Goal: Communication & Community: Answer question/provide support

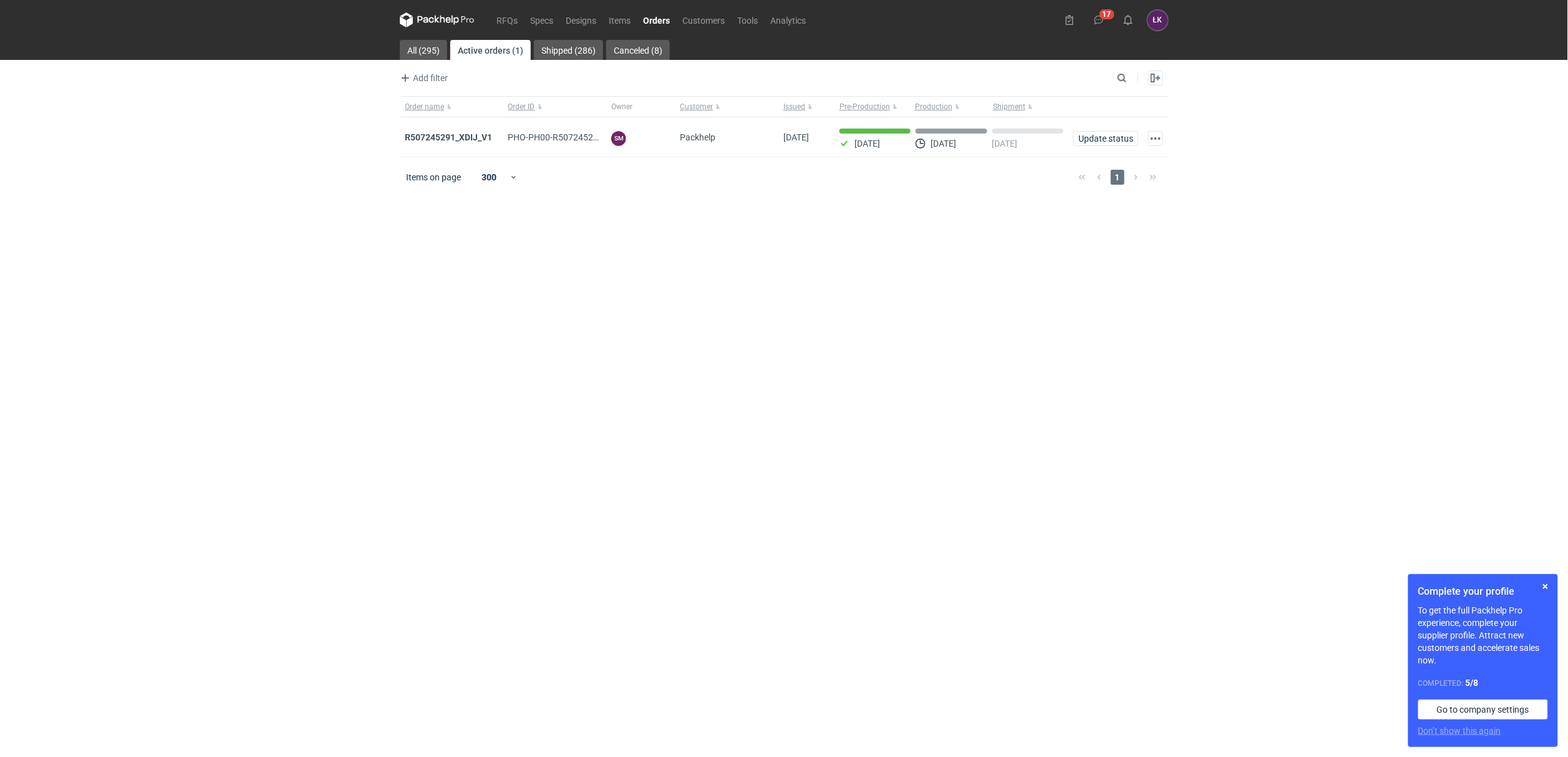
click at [979, 382] on main "All (295) Active orders (1) Shipped (286) Canceled (8) Add filter Owner first n…" at bounding box center [784, 399] width 778 height 717
click at [463, 137] on strong "R507245291_XDIJ_V1" at bounding box center [448, 137] width 87 height 10
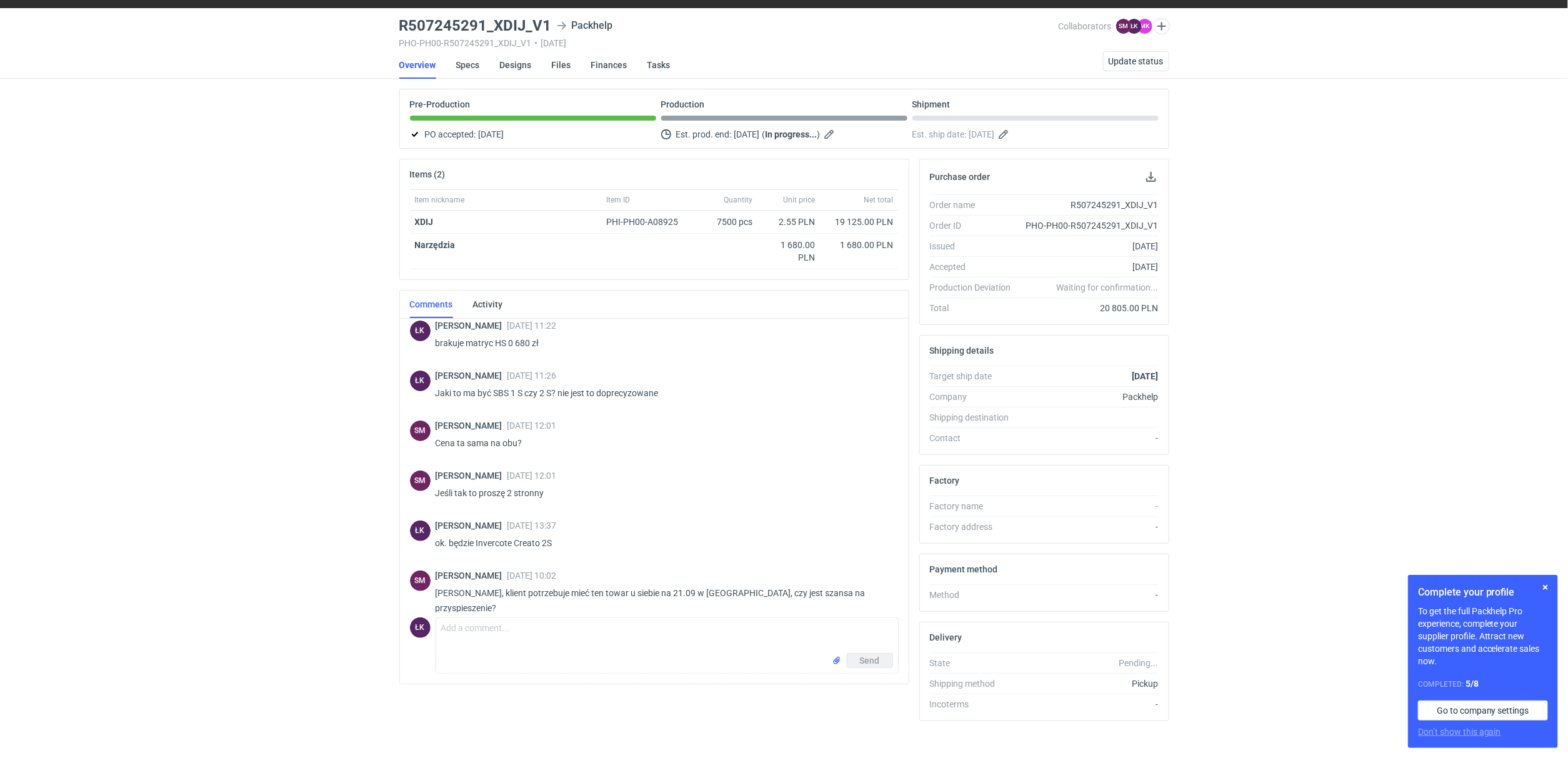
scroll to position [49, 0]
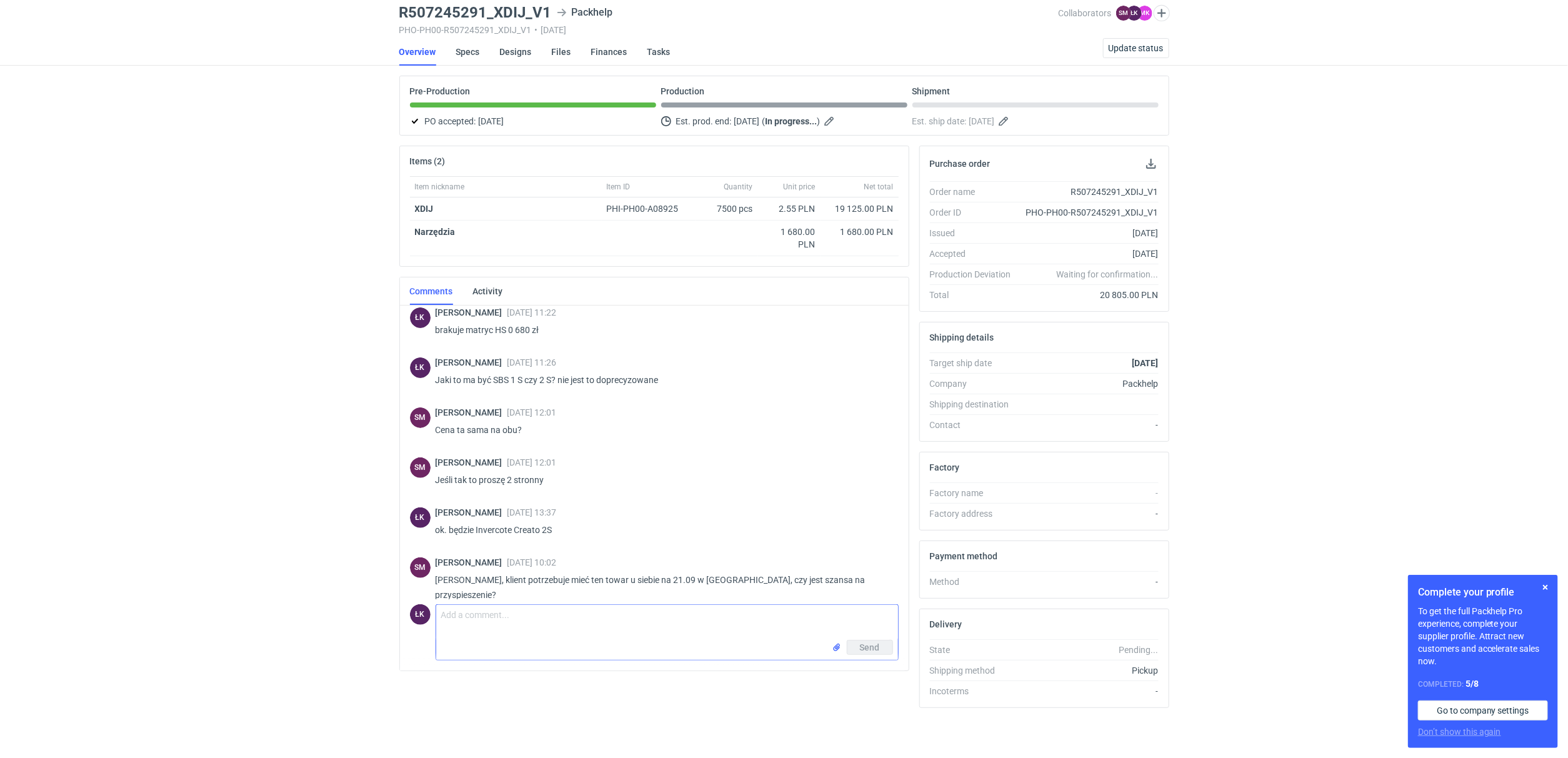
click at [551, 605] on textarea "Comment message" at bounding box center [667, 622] width 462 height 35
type textarea "Panie Sebastianie, nie ma szansy na to żeby opakowania były 16.09. Nie mamy w o…"
click at [865, 649] on button "Send" at bounding box center [870, 647] width 46 height 15
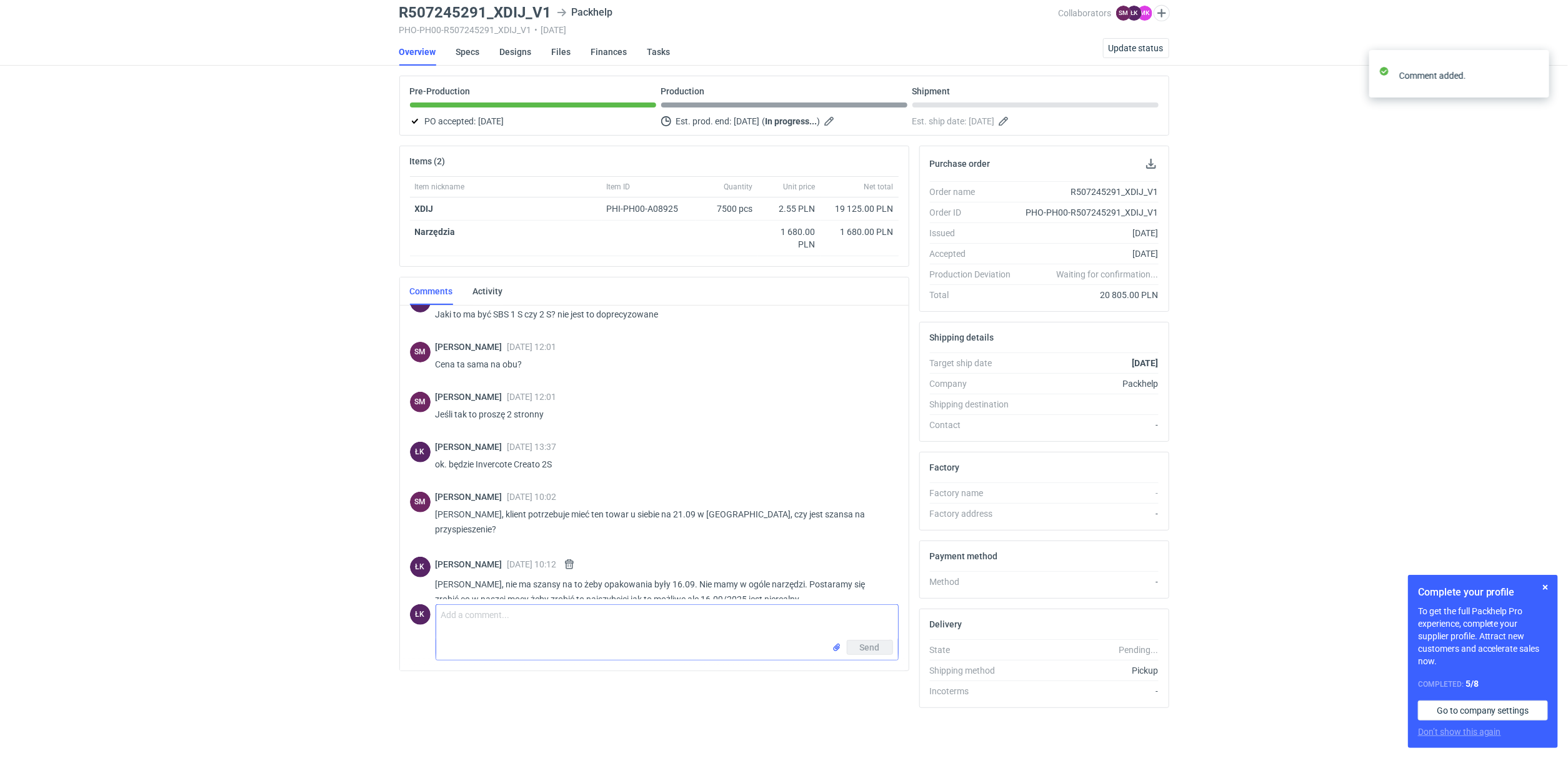
scroll to position [302, 0]
click at [426, 203] on strong "XDIJ" at bounding box center [424, 208] width 19 height 10
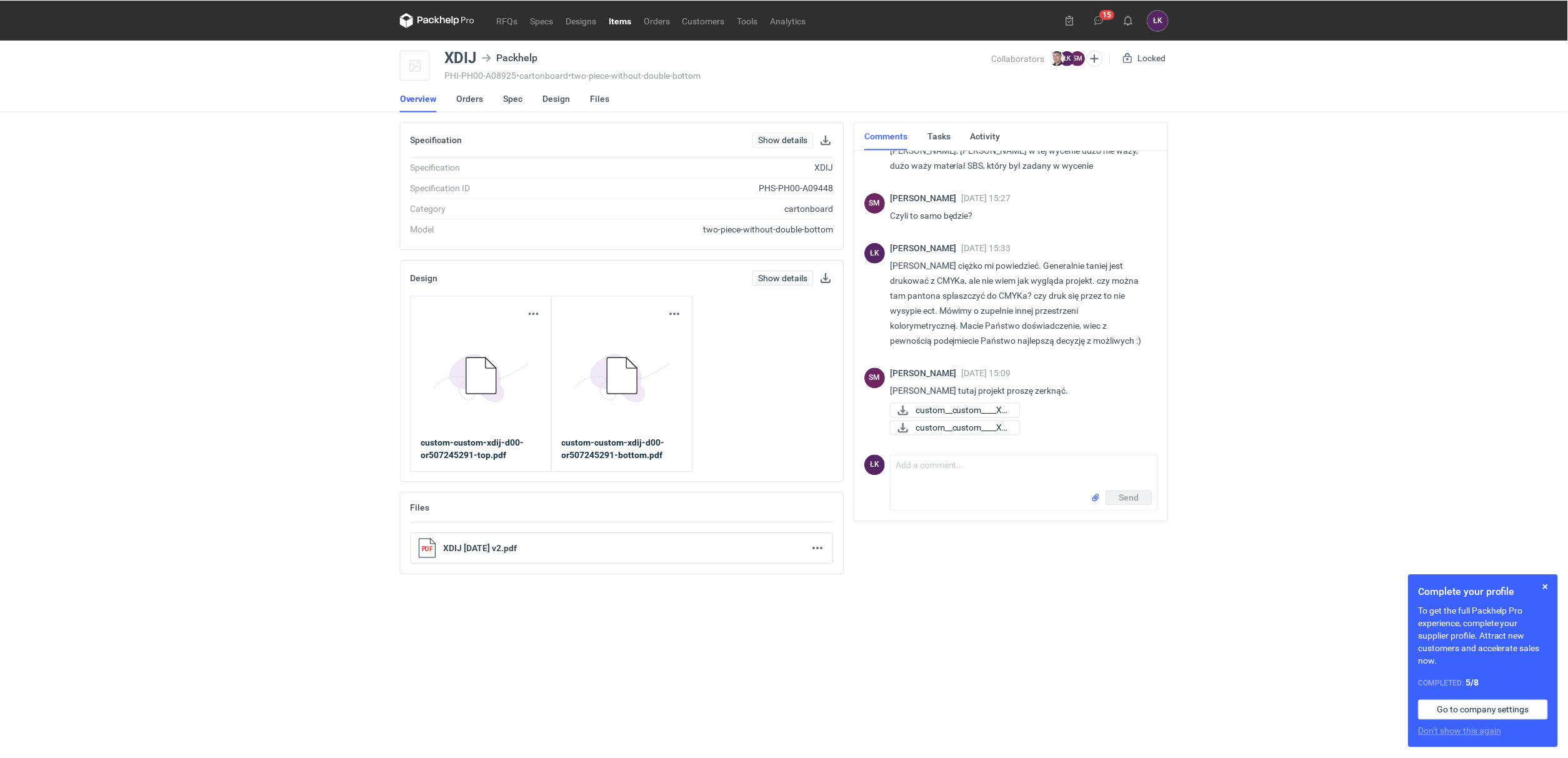
scroll to position [501, 0]
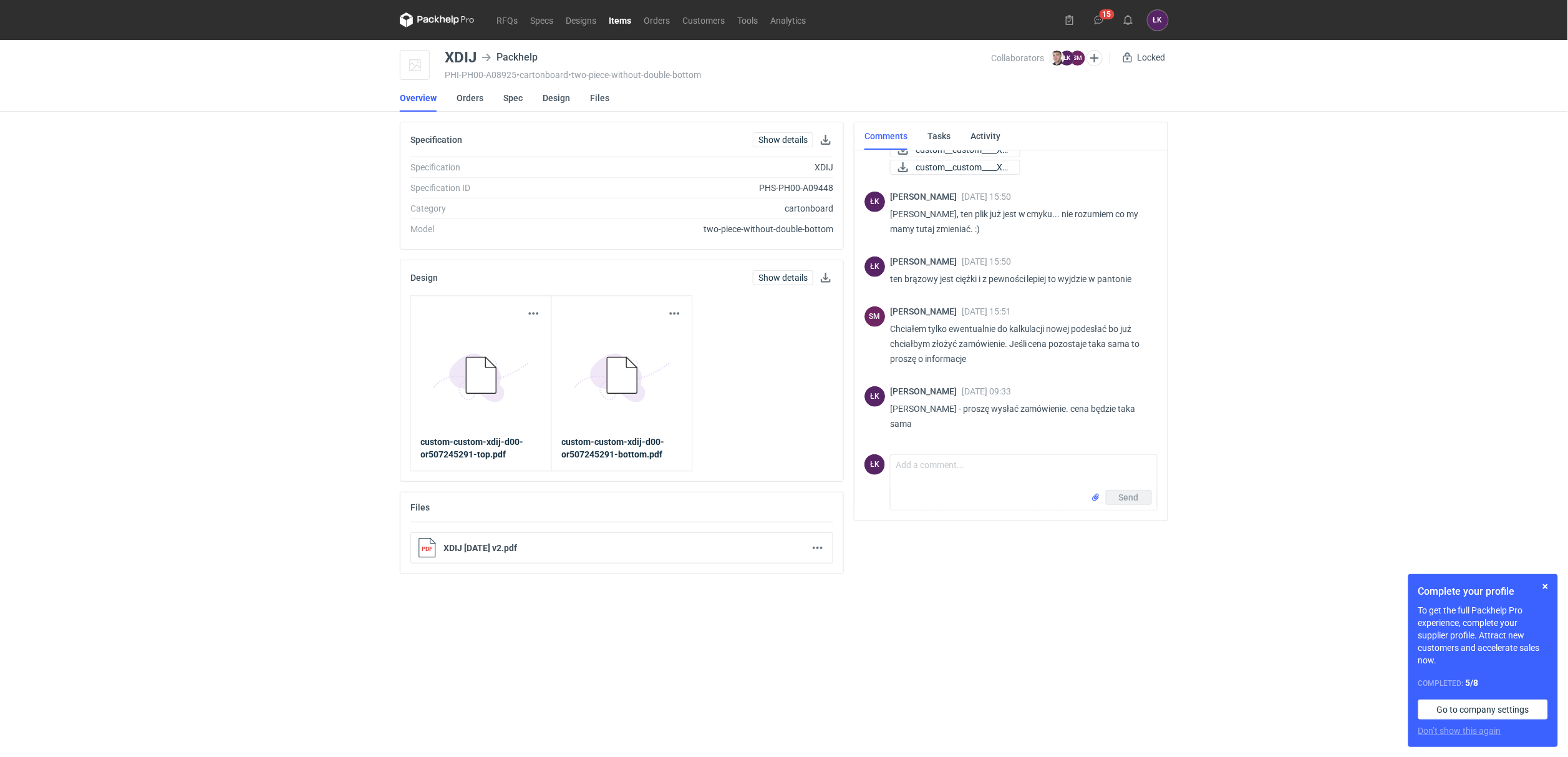
drag, startPoint x: 1317, startPoint y: 379, endPoint x: 735, endPoint y: 278, distance: 590.7
click at [1317, 379] on div "RFQs Specs Designs Items Orders Customers Tools Analytics 15 ŁK Łukasz Kowalski…" at bounding box center [784, 378] width 1568 height 757
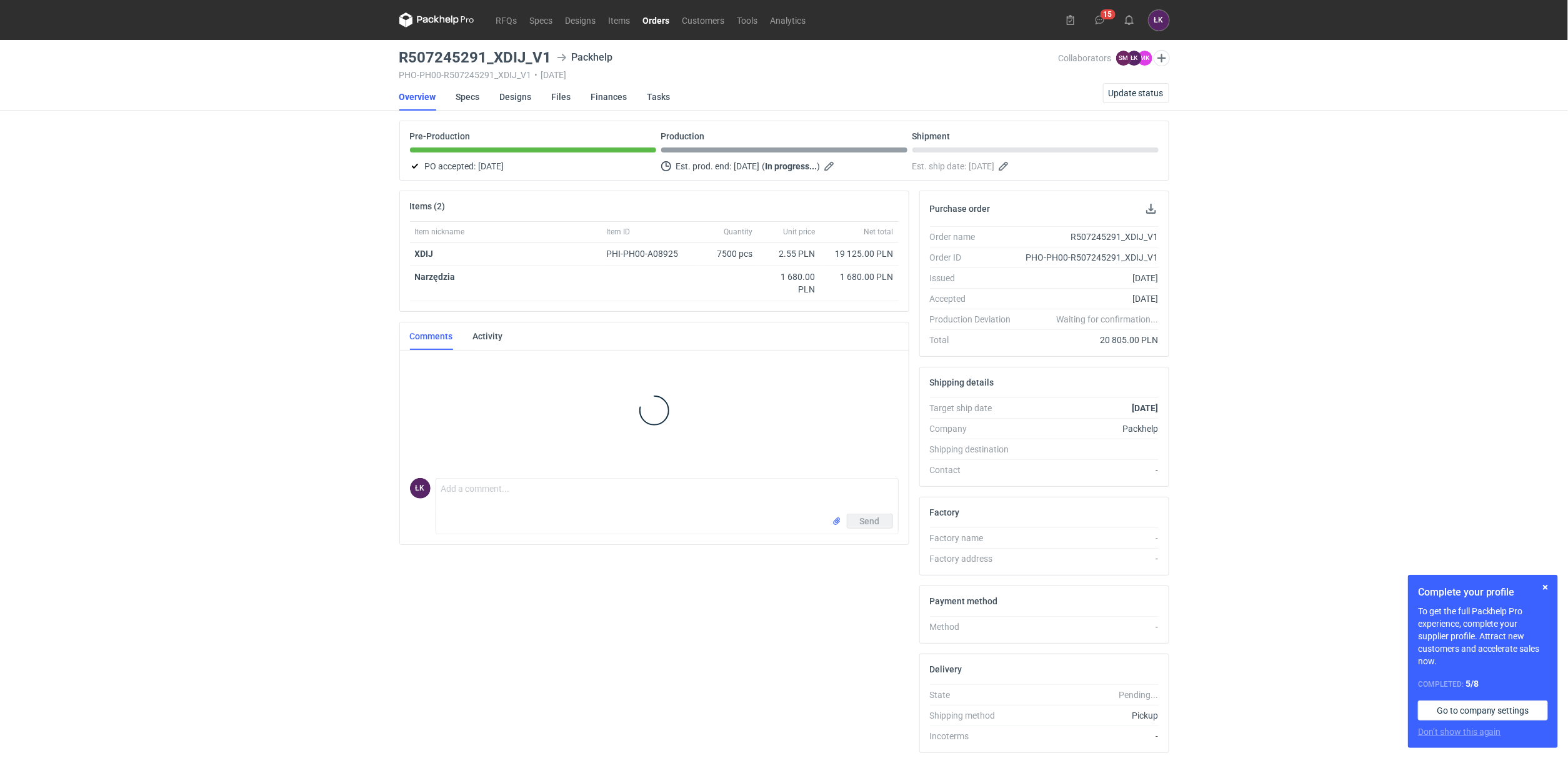
click at [173, 387] on div "RFQs Specs Designs Items Orders Customers Tools Analytics 15 ŁK Łukasz Kowalski…" at bounding box center [784, 379] width 1568 height 758
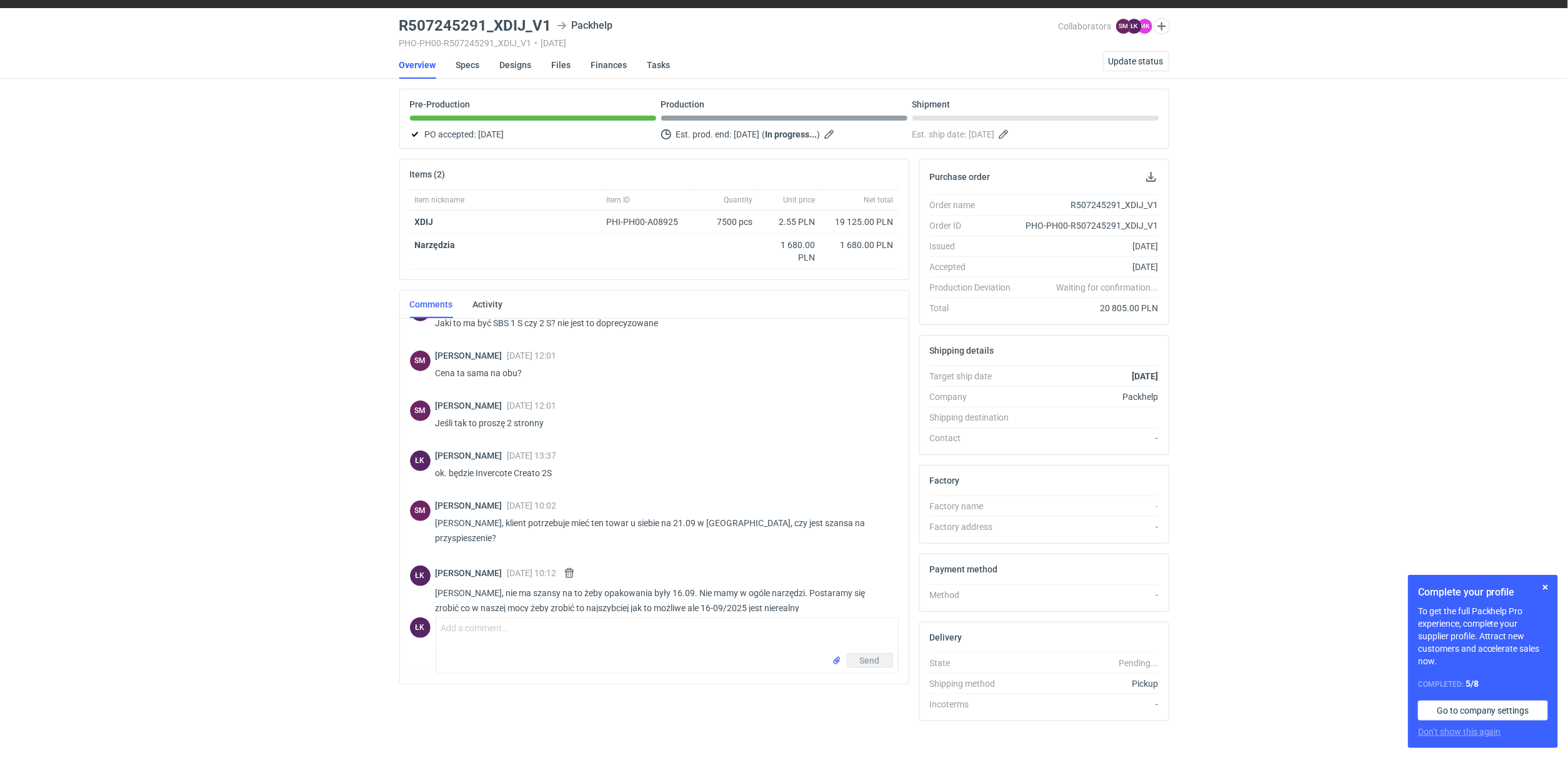
scroll to position [49, 0]
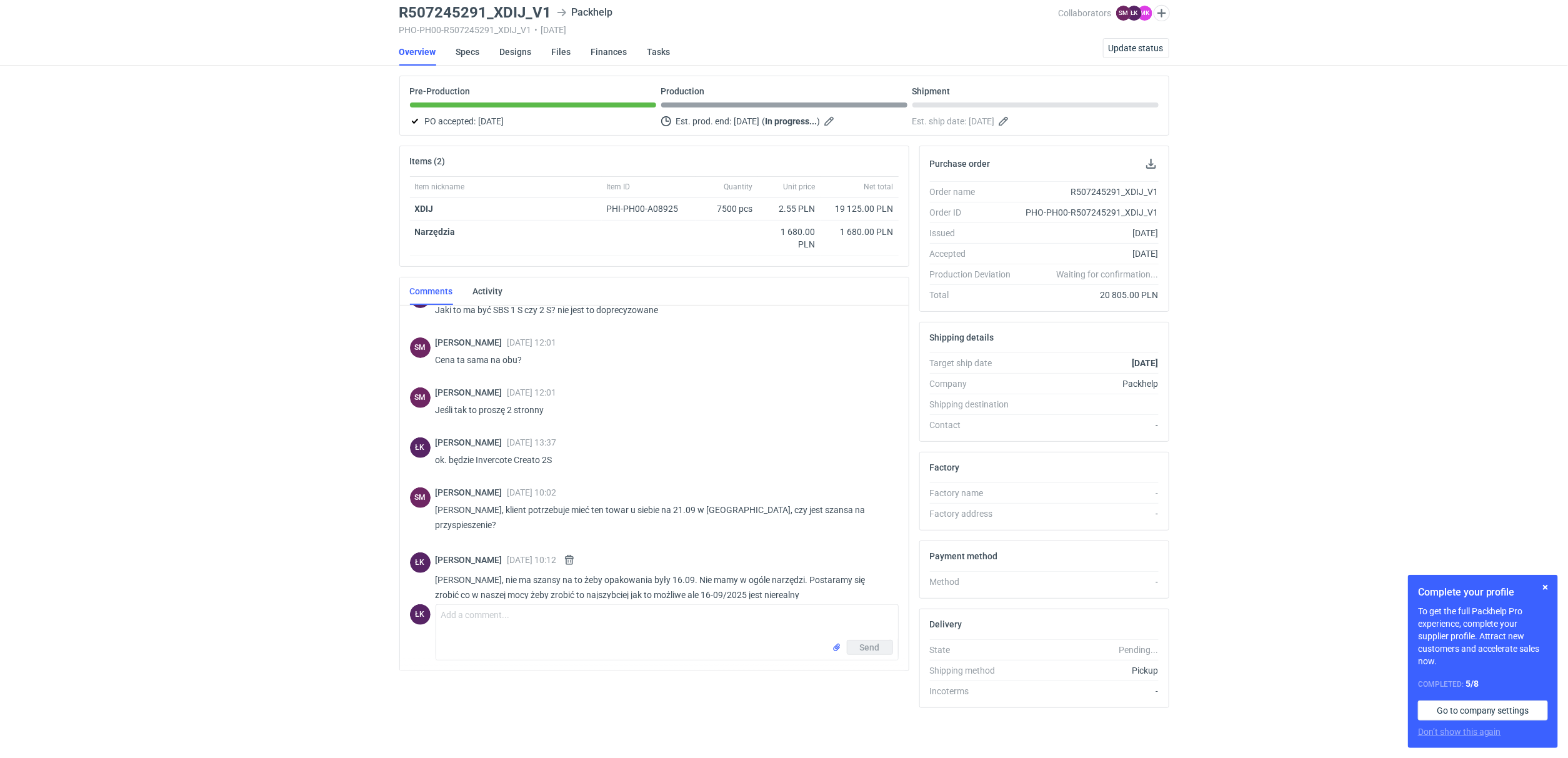
click at [383, 331] on div "RFQs Specs Designs Items Orders Customers Tools Analytics 15 ŁK Łukasz Kowalski…" at bounding box center [784, 334] width 1568 height 758
click at [353, 313] on div "RFQs Specs Designs Items Orders Customers Tools Analytics 15 ŁK Łukasz Kowalski…" at bounding box center [784, 334] width 1568 height 758
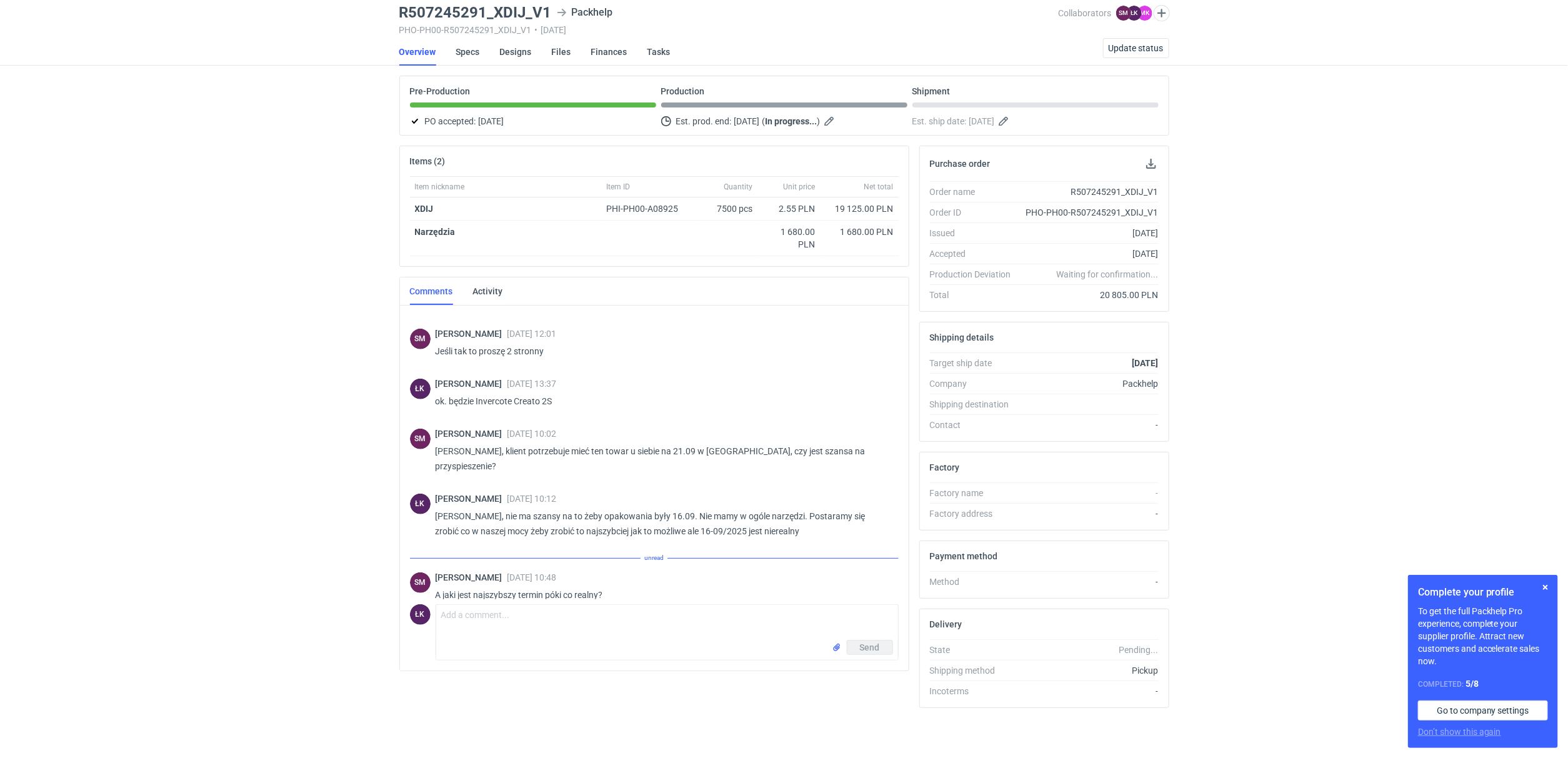
scroll to position [347, 0]
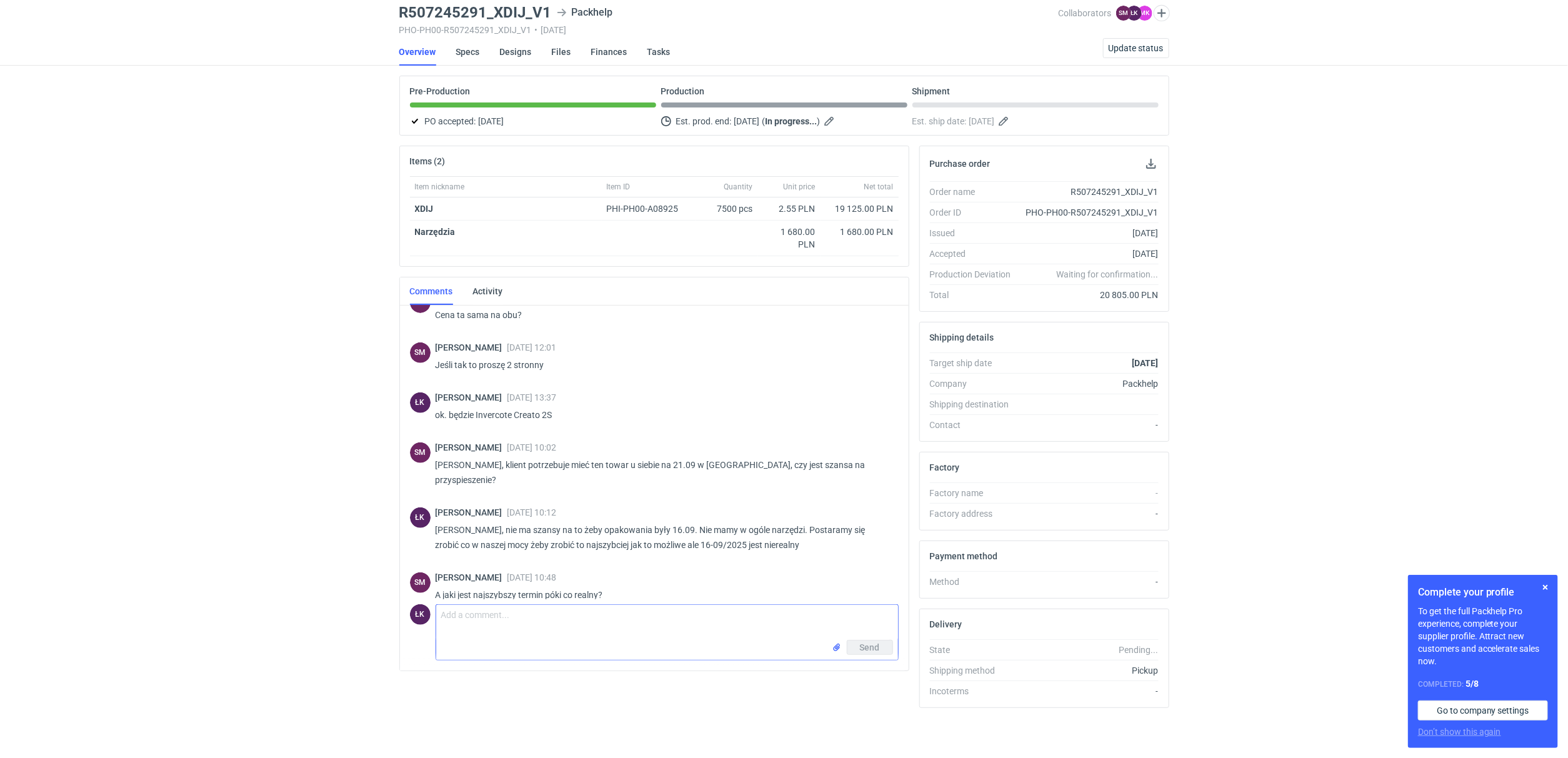
click at [591, 629] on textarea "Comment message" at bounding box center [667, 622] width 462 height 35
type textarea "Panie Sebastianie, 15 dni roboczych od momentu przesłania zamówienia. Spróbuje …"
click at [881, 647] on button "Send" at bounding box center [870, 647] width 46 height 15
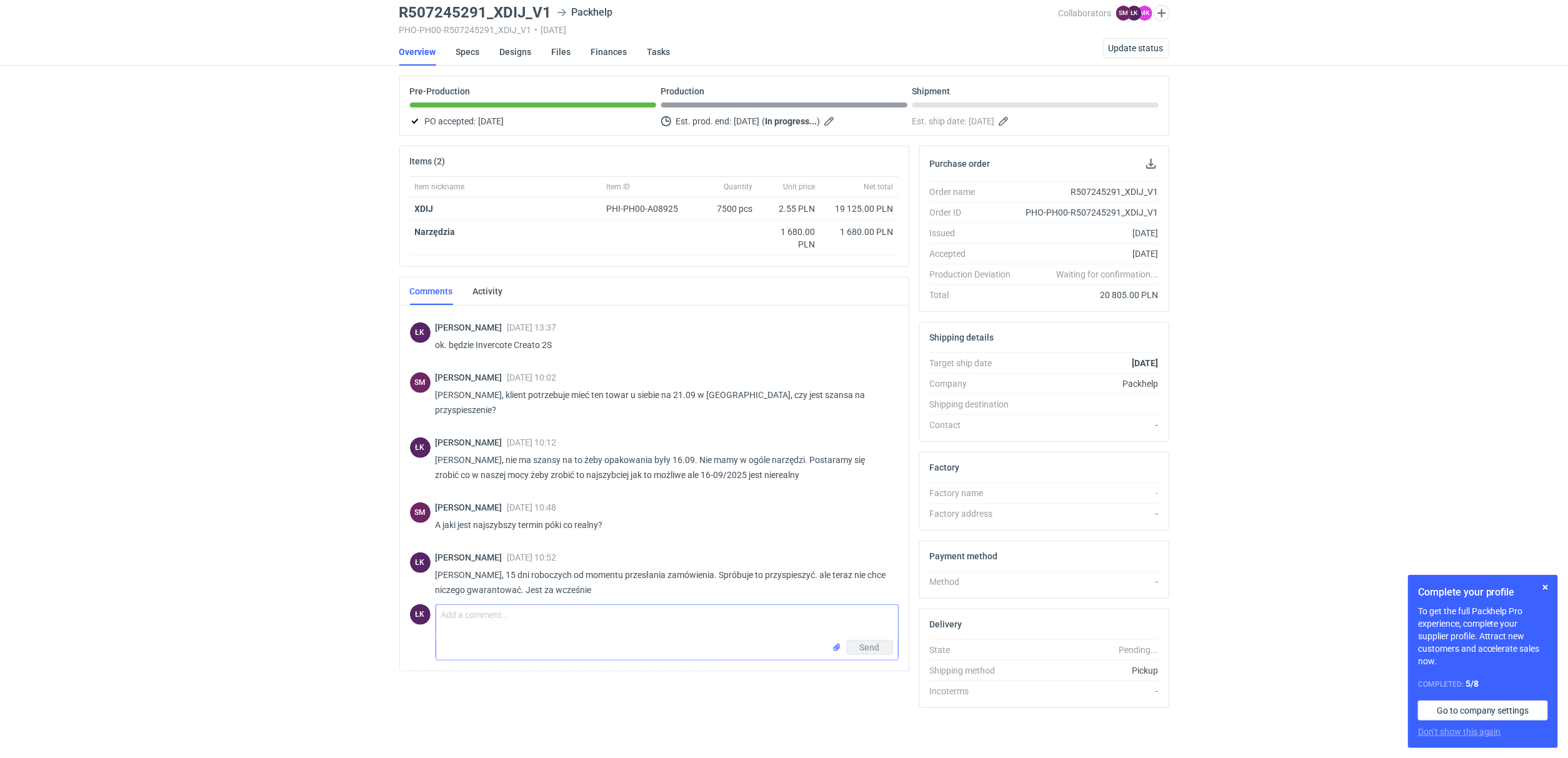
scroll to position [412, 0]
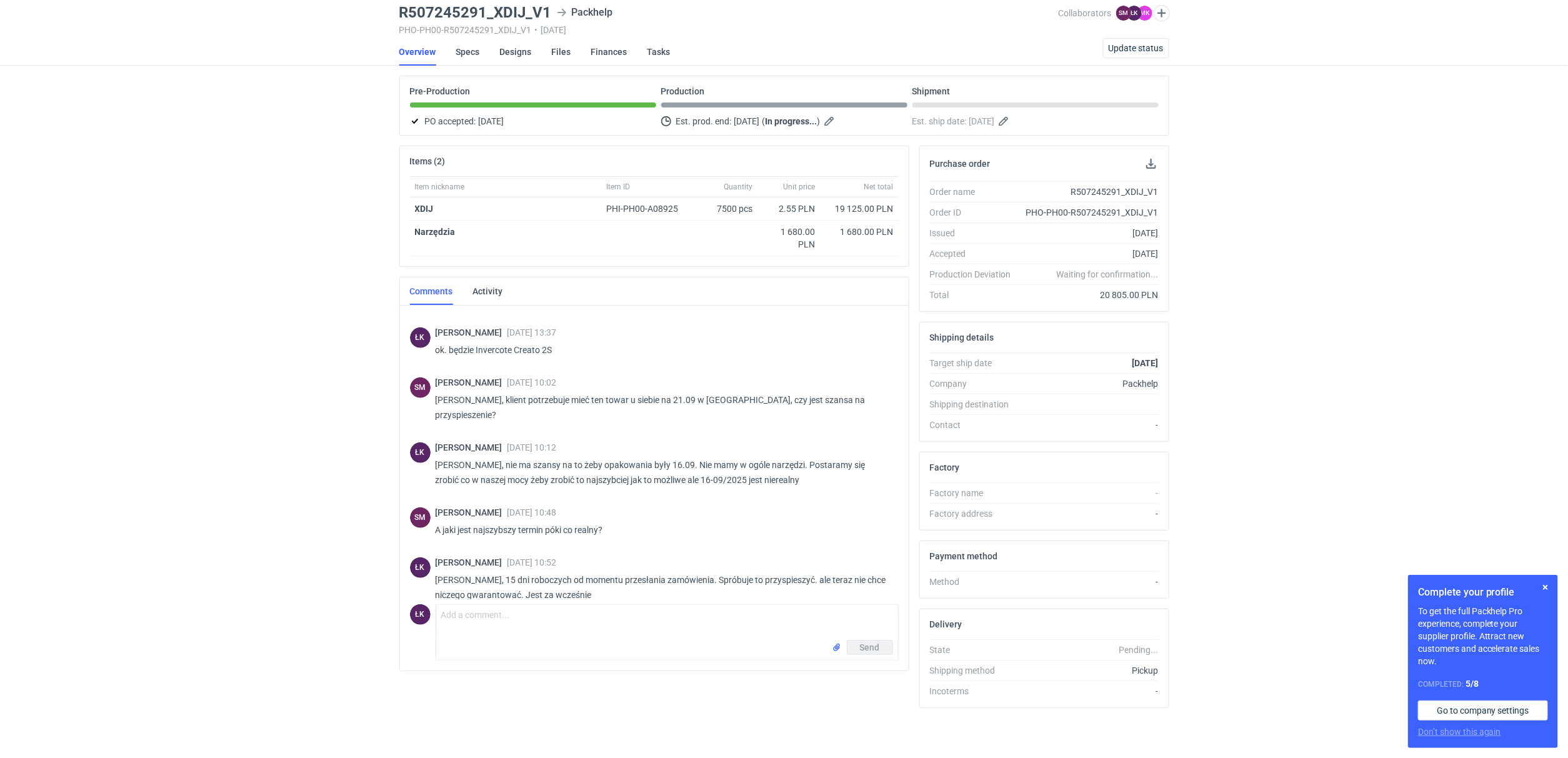
click at [1346, 377] on div "RFQs Specs Designs Items Orders Customers Tools Analytics 15 ŁK Łukasz Kowalski…" at bounding box center [784, 334] width 1568 height 758
click at [144, 396] on div "RFQs Specs Designs Items Orders Customers Tools Analytics 15 ŁK Łukasz Kowalski…" at bounding box center [784, 334] width 1568 height 758
click at [102, 291] on div "RFQs Specs Designs Items Orders Customers Tools Analytics 15 ŁK Łukasz Kowalski…" at bounding box center [784, 334] width 1568 height 758
click at [296, 378] on div "RFQs Specs Designs Items Orders Customers Tools Analytics 15 ŁK Łukasz Kowalski…" at bounding box center [784, 334] width 1568 height 758
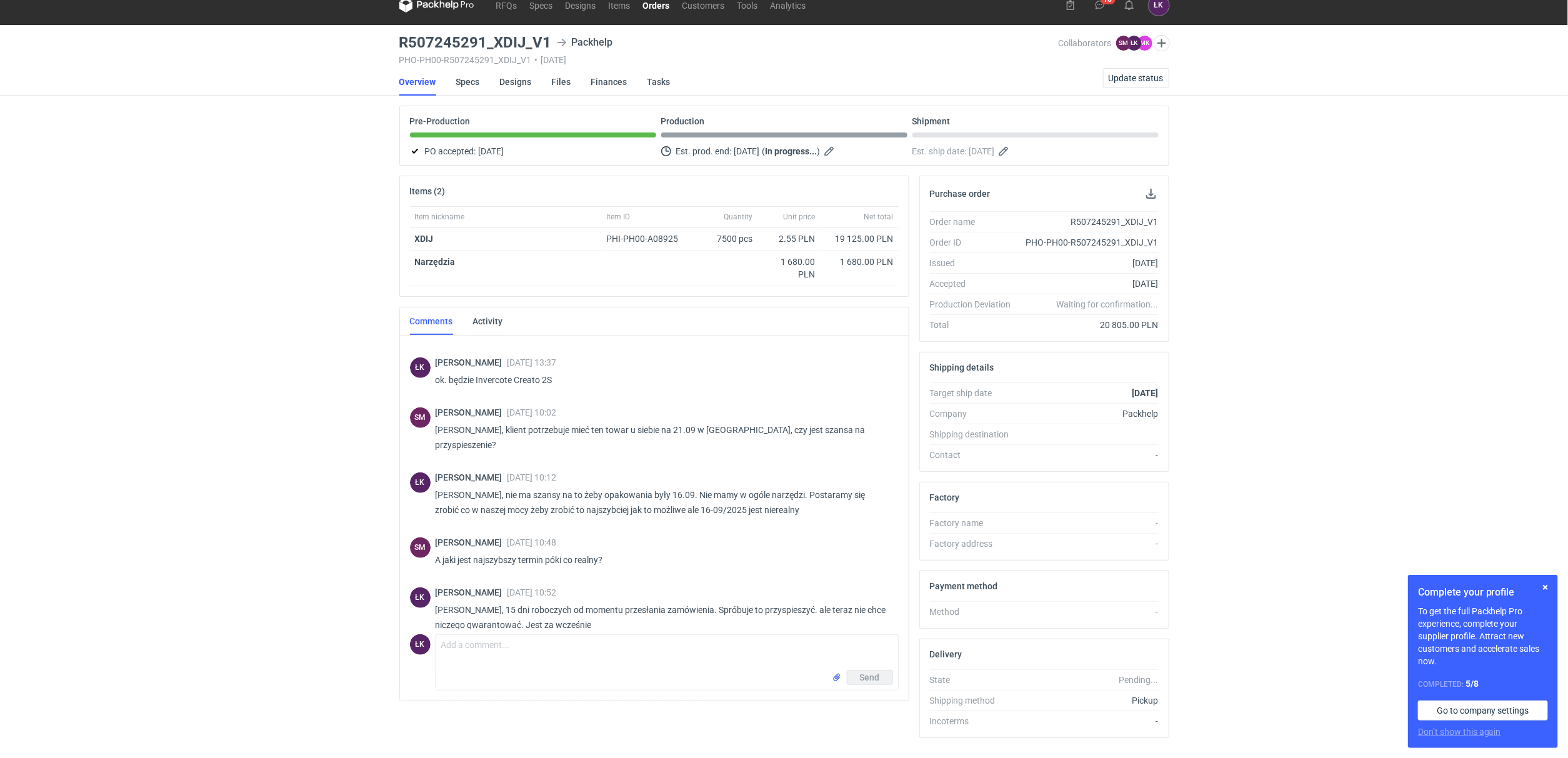
scroll to position [0, 0]
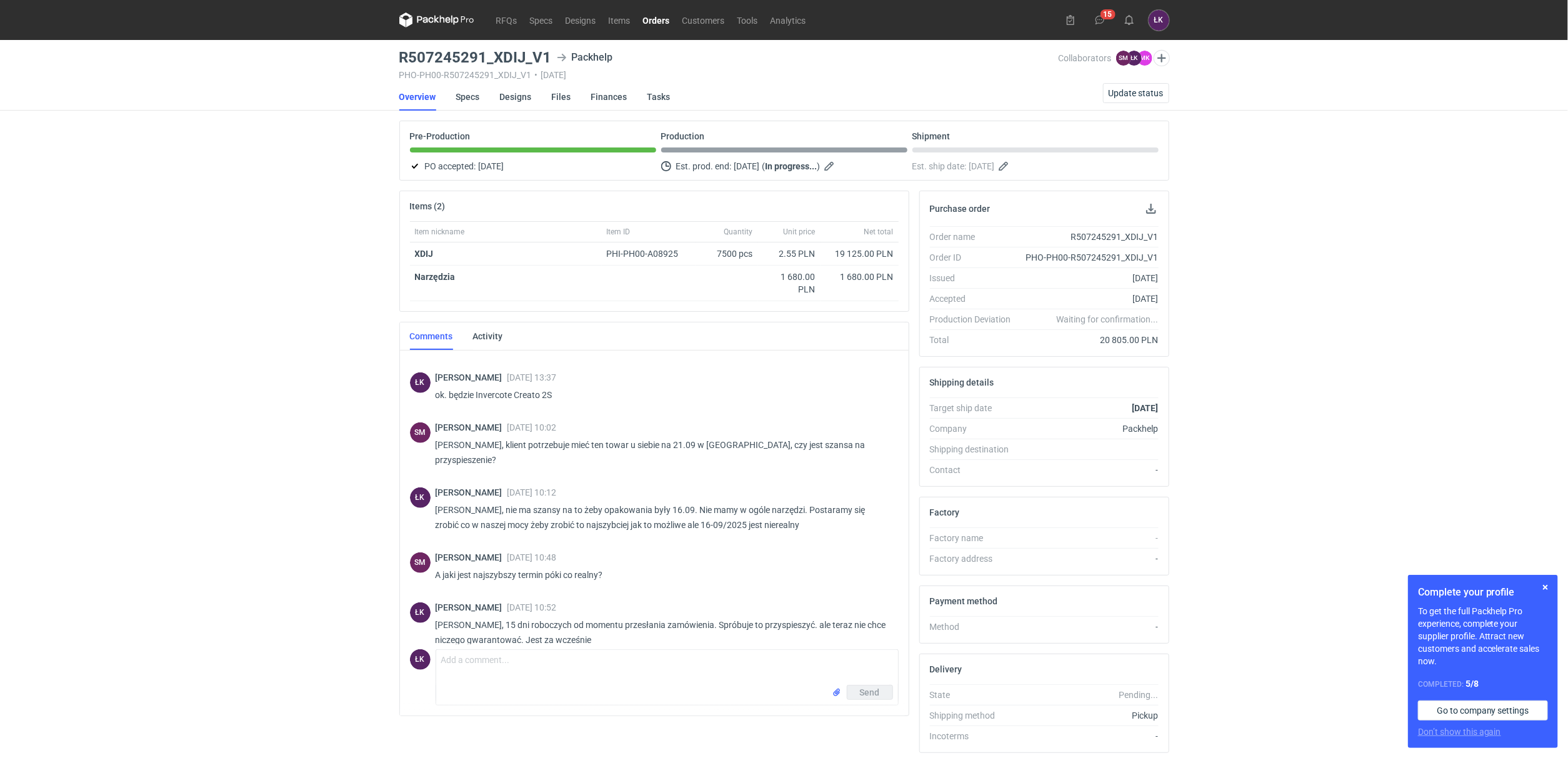
click at [183, 250] on div "RFQs Specs Designs Items Orders Customers Tools Analytics 15 ŁK Łukasz Kowalski…" at bounding box center [784, 379] width 1568 height 758
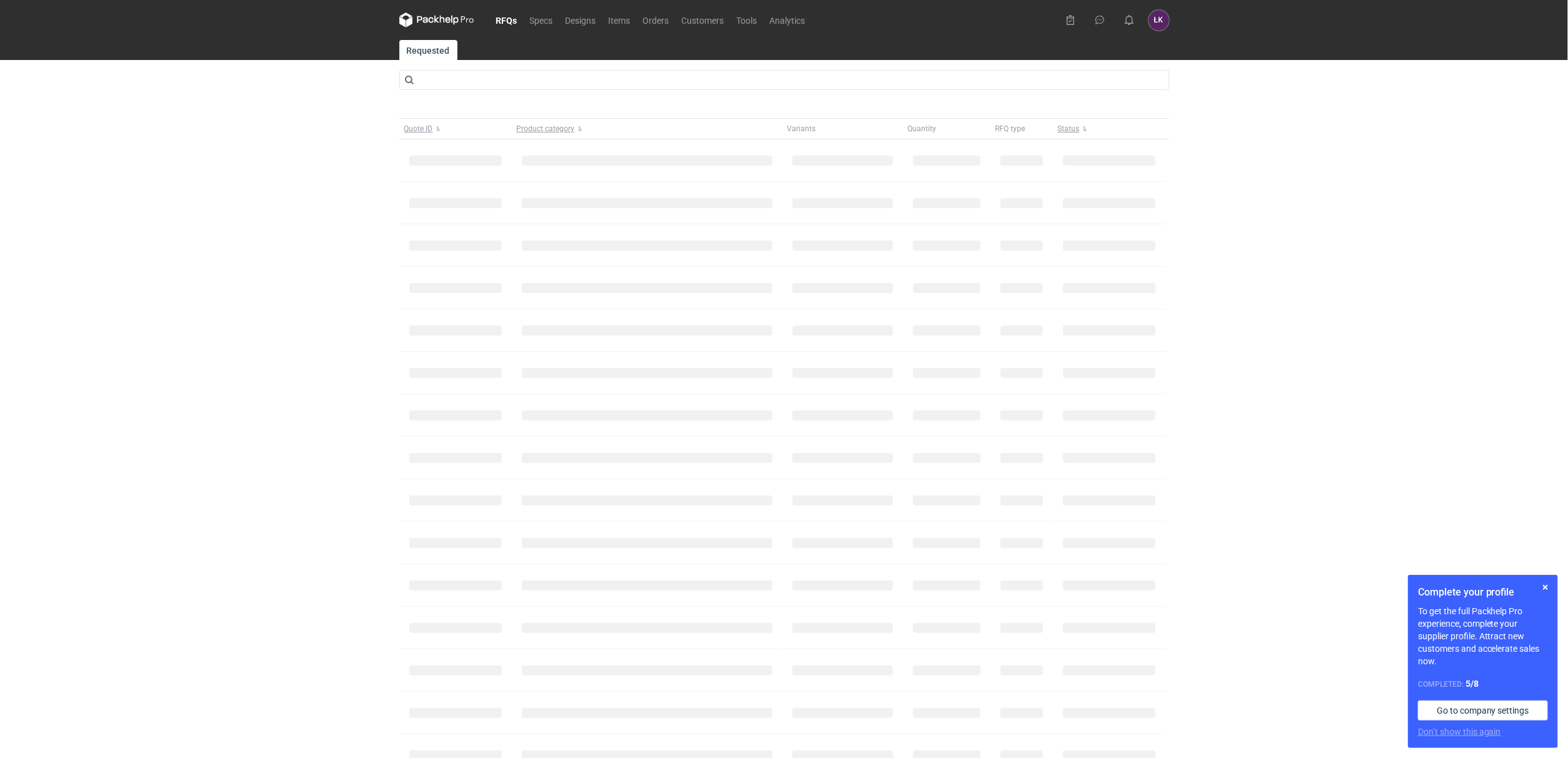
click at [153, 386] on div "RFQs Specs Designs Items Orders Customers Tools Analytics ŁK Łukasz Kowalski lu…" at bounding box center [784, 379] width 1568 height 758
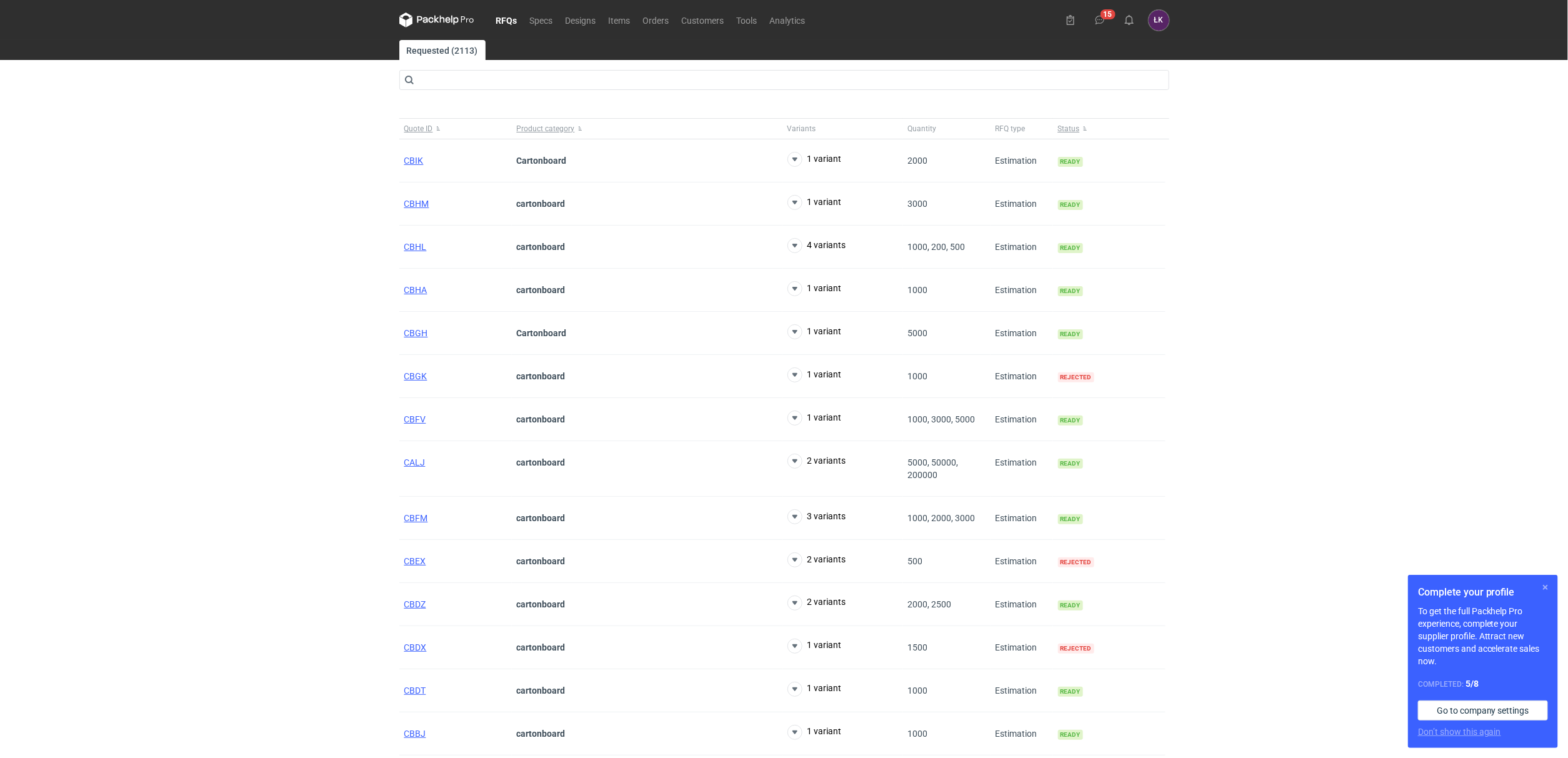
click at [1546, 591] on button "button" at bounding box center [1545, 587] width 15 height 15
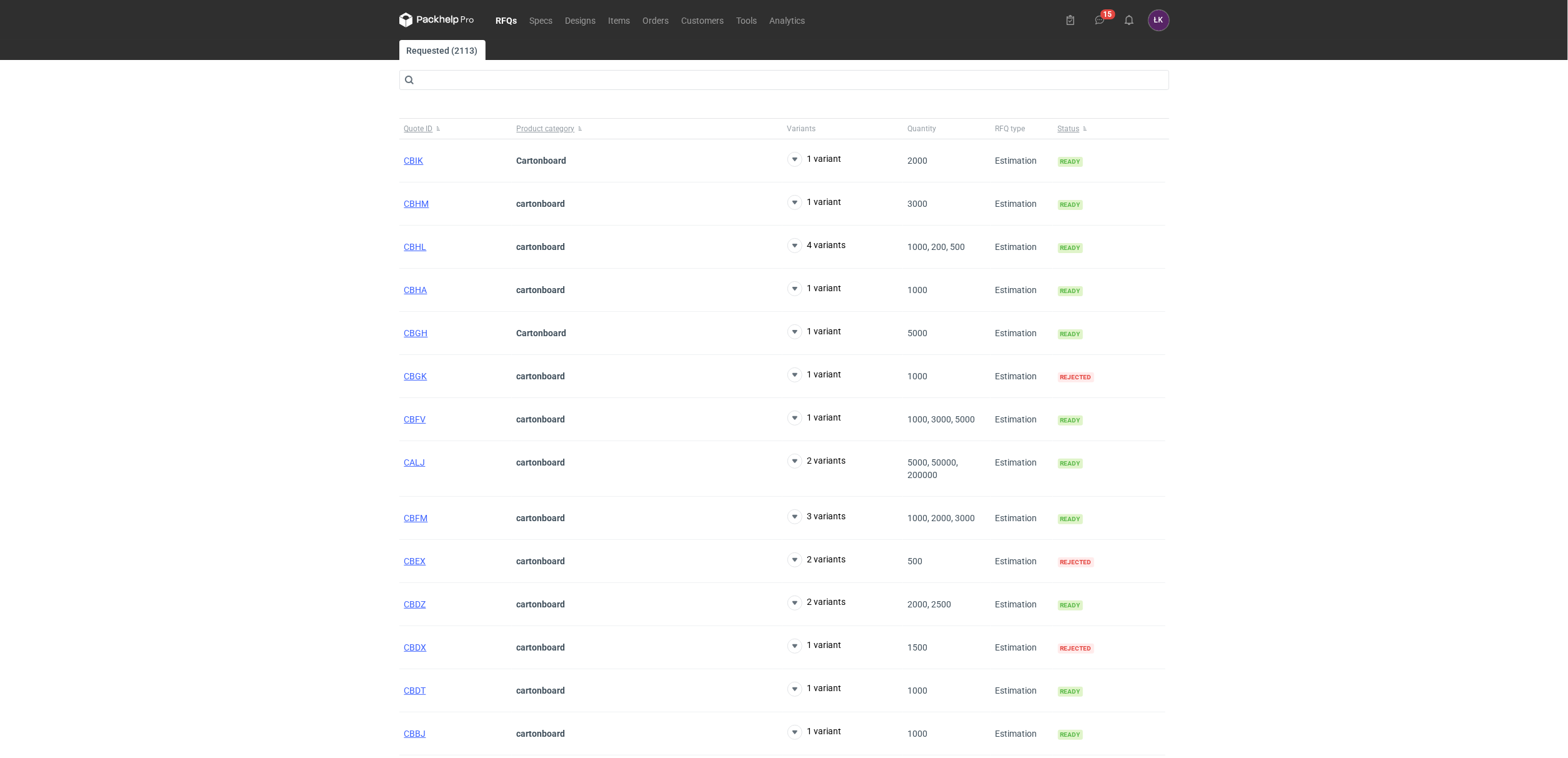
click at [1411, 426] on div "RFQs Specs Designs Items Orders Customers Tools Analytics 15 ŁK Łukasz Kowalski…" at bounding box center [784, 379] width 1568 height 758
